Goal: Transaction & Acquisition: Purchase product/service

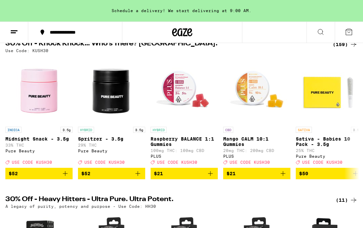
scroll to position [78, 0]
click at [325, 36] on button at bounding box center [321, 32] width 28 height 21
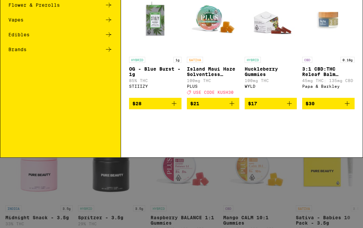
scroll to position [0, 0]
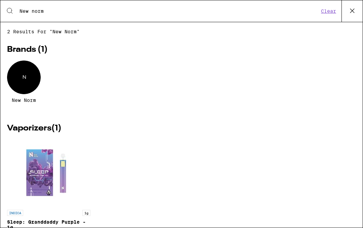
type input "New norm"
click at [9, 12] on icon at bounding box center [9, 10] width 5 height 5
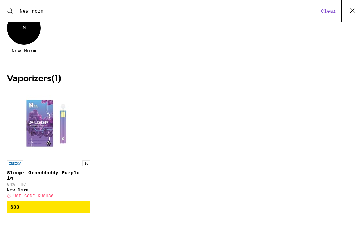
scroll to position [53, 0]
click at [72, 27] on div "N New Norm" at bounding box center [181, 37] width 349 height 52
click at [352, 9] on icon at bounding box center [352, 11] width 10 height 10
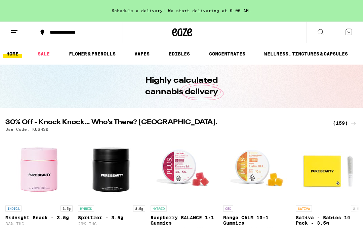
click at [317, 41] on button at bounding box center [321, 32] width 28 height 21
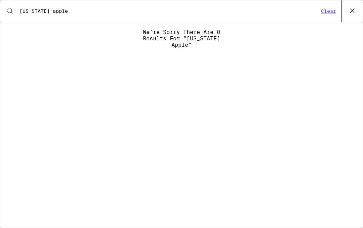
type input "Washington apple"
click at [355, 14] on icon at bounding box center [352, 11] width 10 height 10
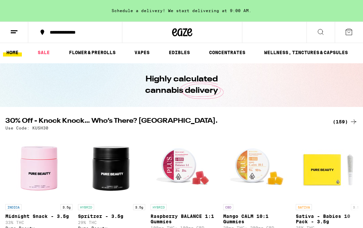
scroll to position [0, 0]
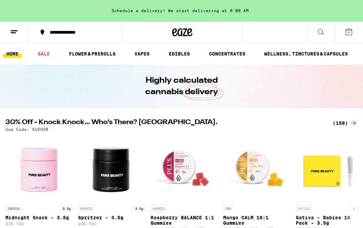
click at [16, 33] on line at bounding box center [13, 33] width 5 height 0
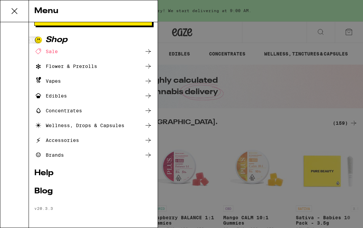
scroll to position [36, 0]
click at [269, 28] on div "Menu Log In Sign Up Shop Sale Flower & Prerolls Vapes Edibles Concentrates Well…" at bounding box center [181, 114] width 363 height 228
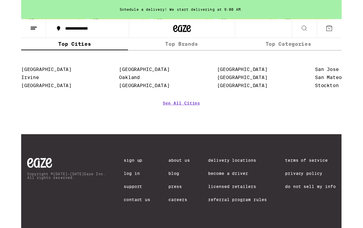
scroll to position [3153, 0]
click at [118, 194] on link "Log In" at bounding box center [131, 196] width 30 height 5
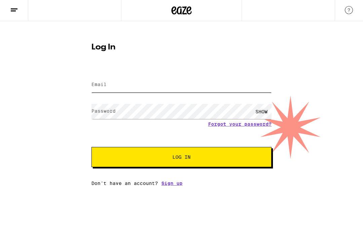
click at [155, 88] on input "Email" at bounding box center [181, 85] width 180 height 15
type input "sheri.knight13@gmail.com"
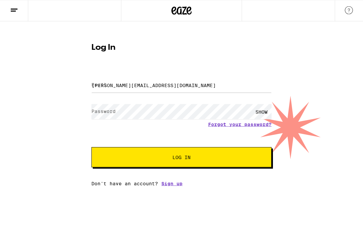
click at [182, 158] on button "Log In" at bounding box center [181, 157] width 180 height 20
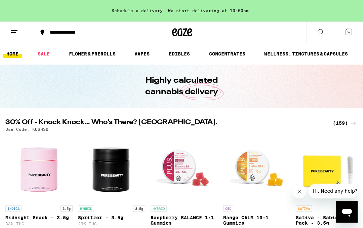
click at [14, 28] on icon at bounding box center [14, 32] width 8 height 8
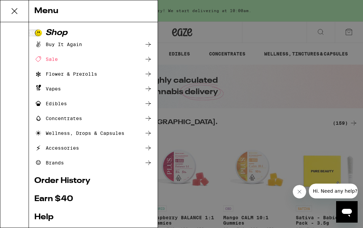
click at [9, 29] on div at bounding box center [14, 124] width 29 height 205
click at [84, 47] on div "Buy It Again" at bounding box center [93, 44] width 118 height 8
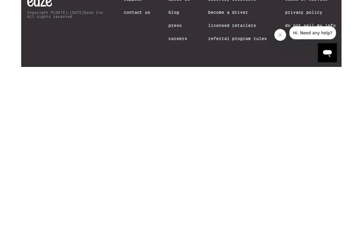
scroll to position [1499, 0]
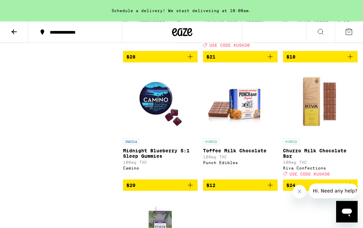
click at [353, 112] on img "Open page for Churro Milk Chocolate Bar from Kiva Confections" at bounding box center [320, 101] width 67 height 67
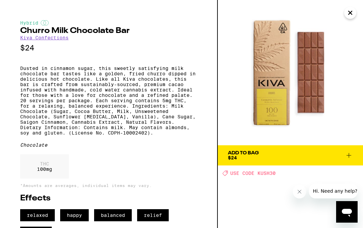
click at [350, 17] on icon "Close" at bounding box center [350, 13] width 8 height 10
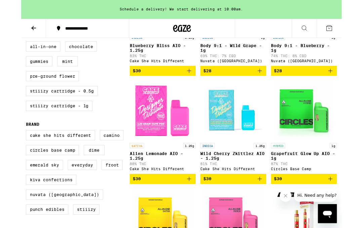
scroll to position [145, 0]
click at [25, 56] on label "All-In-One" at bounding box center [24, 52] width 39 height 11
click at [7, 48] on input "All-In-One" at bounding box center [7, 48] width 0 height 0
checkbox input "true"
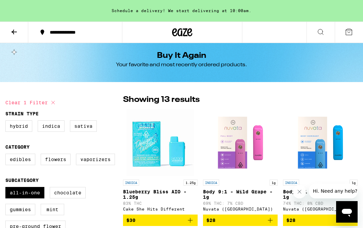
scroll to position [4, 0]
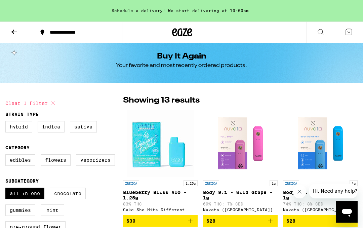
click at [55, 124] on label "Indica" at bounding box center [51, 126] width 27 height 11
click at [7, 122] on input "Indica" at bounding box center [7, 122] width 0 height 0
checkbox input "true"
